Goal: Task Accomplishment & Management: Manage account settings

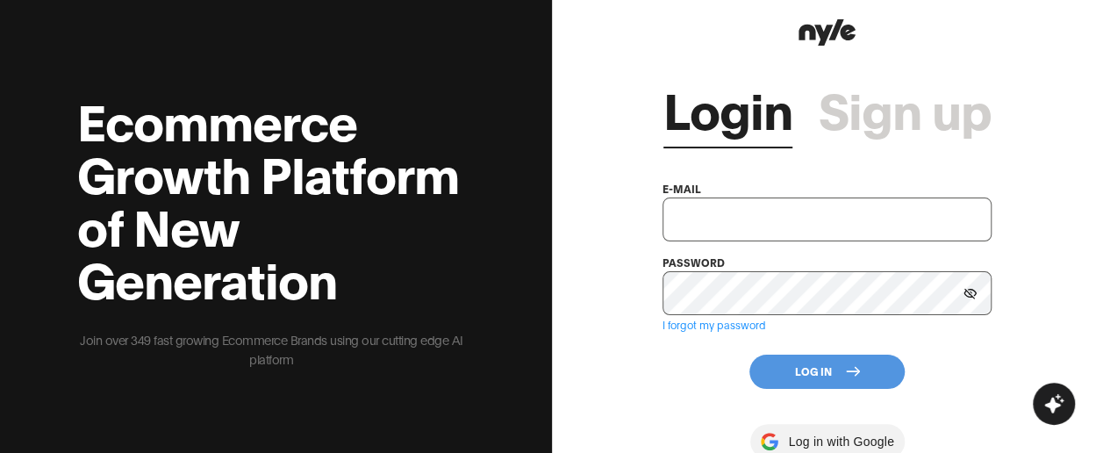
type input "[PERSON_NAME][EMAIL_ADDRESS][PERSON_NAME][DOMAIN_NAME]"
click at [832, 365] on button "Log In" at bounding box center [827, 372] width 155 height 34
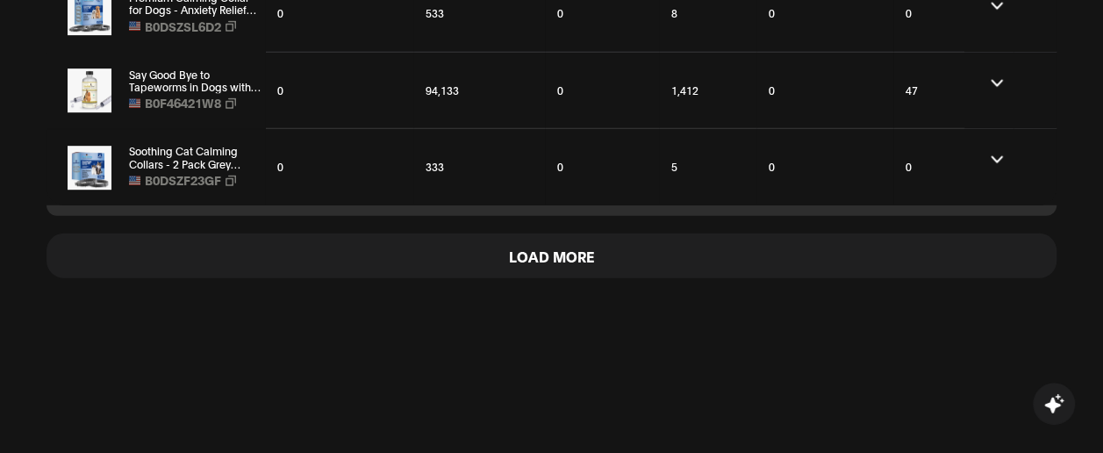
scroll to position [2407, 0]
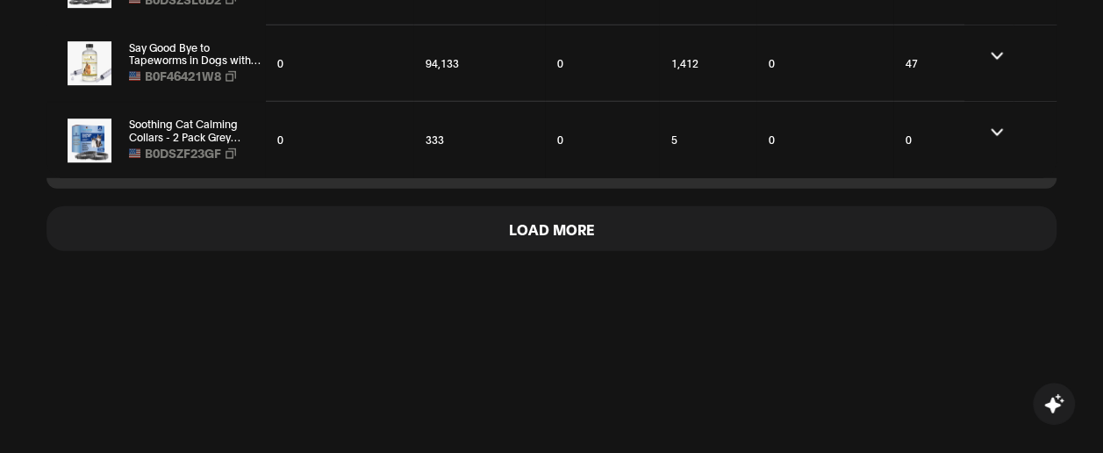
click at [533, 237] on button "Load More" at bounding box center [552, 228] width 1010 height 45
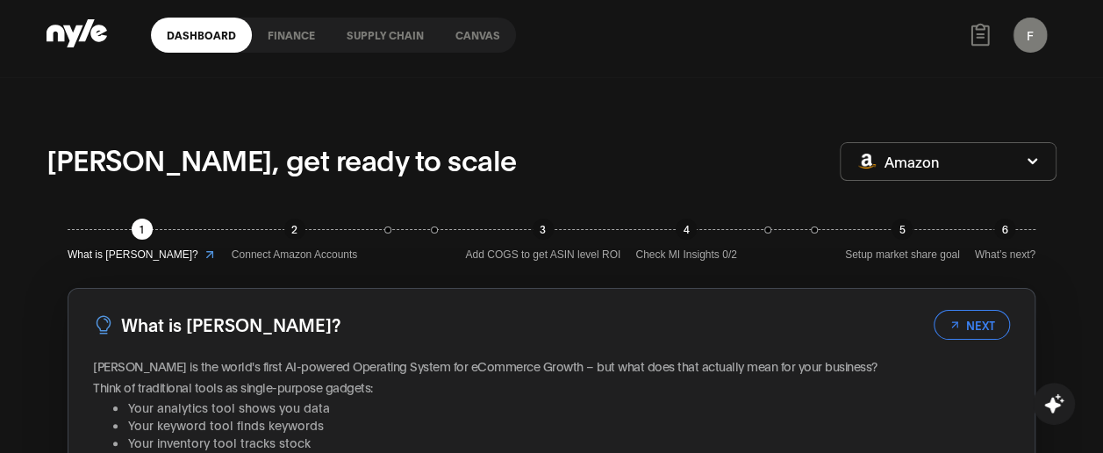
scroll to position [0, 0]
